Goal: Use online tool/utility

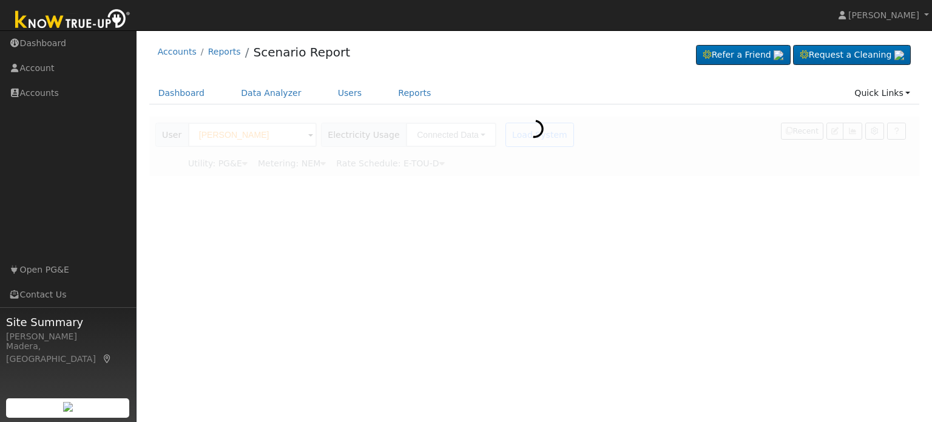
click at [260, 132] on div at bounding box center [534, 146] width 771 height 59
click at [258, 92] on link "Data Analyzer" at bounding box center [271, 93] width 79 height 22
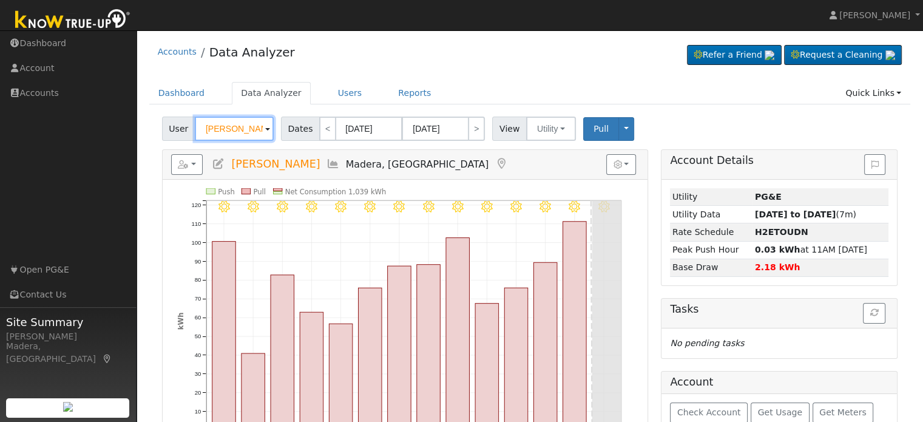
click at [234, 121] on input "[PERSON_NAME]" at bounding box center [234, 129] width 79 height 24
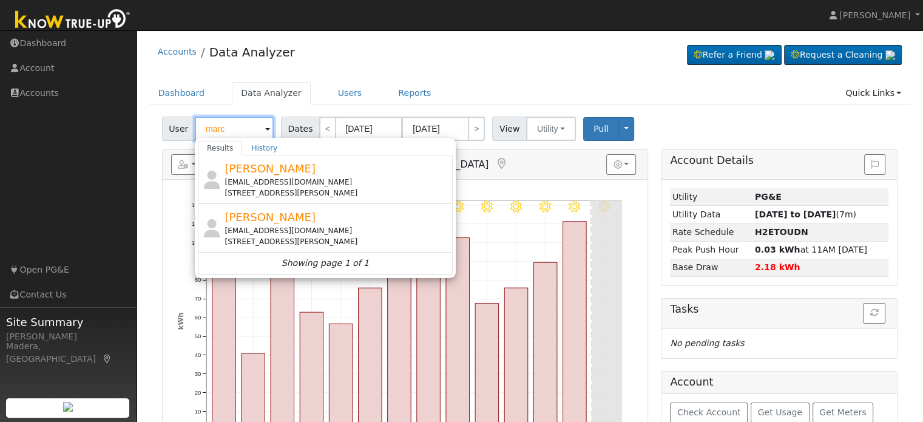
type input "marc"
